Goal: Information Seeking & Learning: Learn about a topic

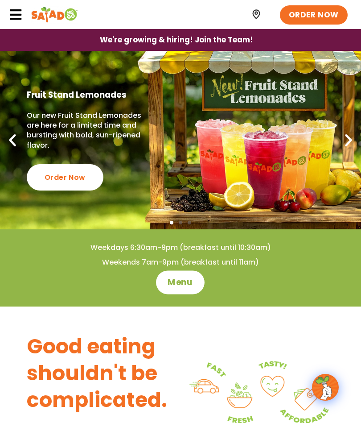
click at [187, 284] on span "Menu" at bounding box center [180, 283] width 25 height 12
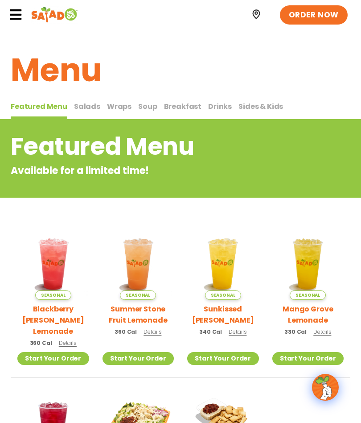
click at [117, 107] on span "Wraps" at bounding box center [119, 106] width 25 height 10
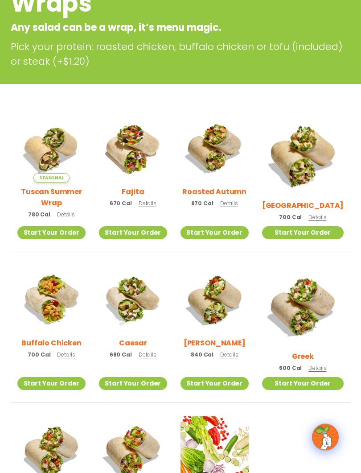
scroll to position [160, 0]
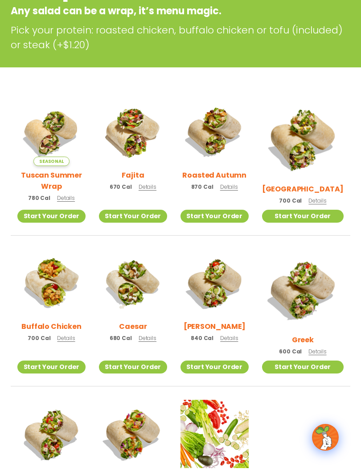
click at [152, 187] on span "Details" at bounding box center [148, 187] width 18 height 8
click at [238, 189] on span "Details" at bounding box center [229, 187] width 18 height 8
click at [327, 197] on span "Details" at bounding box center [318, 201] width 18 height 8
click at [71, 198] on span "Details" at bounding box center [66, 198] width 18 height 8
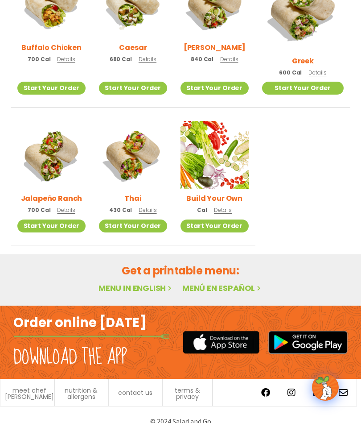
scroll to position [445, 0]
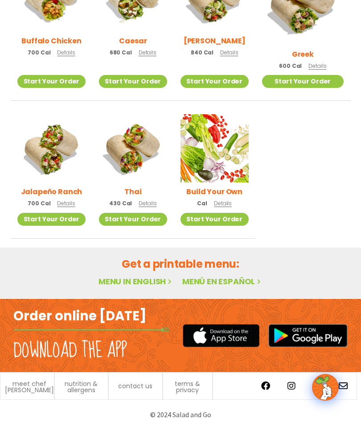
click at [146, 276] on link "Menu in English" at bounding box center [136, 281] width 75 height 11
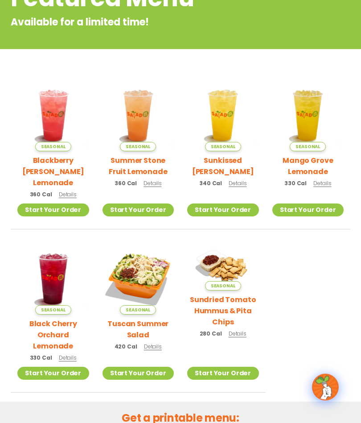
scroll to position [286, 0]
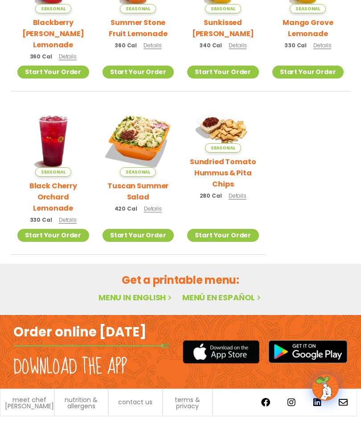
click at [149, 292] on link "Menu in English" at bounding box center [136, 297] width 75 height 11
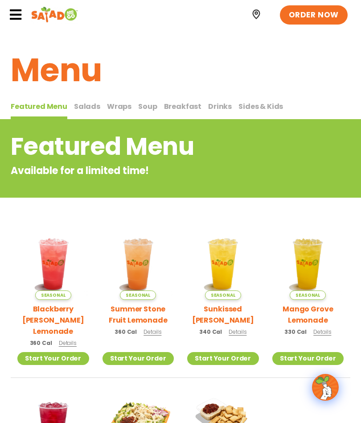
click at [141, 107] on span "Soup" at bounding box center [147, 106] width 19 height 10
